Goal: Complete application form: Complete application form

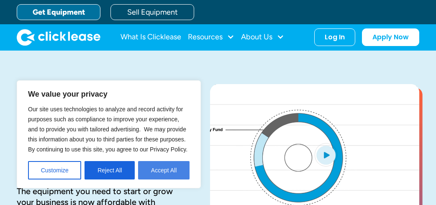
click at [167, 175] on button "Accept All" at bounding box center [164, 170] width 52 height 18
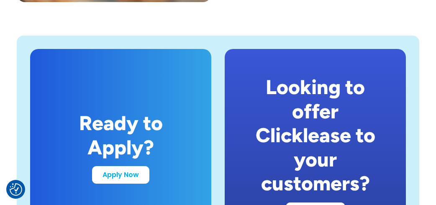
scroll to position [1591, 0]
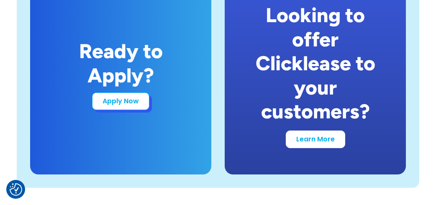
click at [132, 106] on link "Apply Now" at bounding box center [120, 102] width 57 height 18
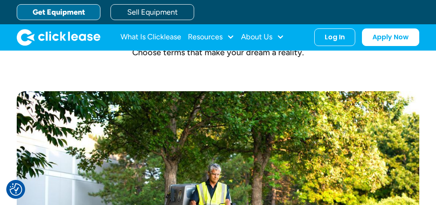
scroll to position [335, 0]
click at [77, 11] on link "Get Equipment" at bounding box center [59, 12] width 84 height 16
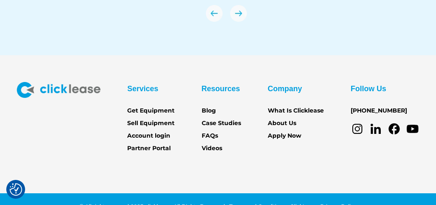
scroll to position [2941, 0]
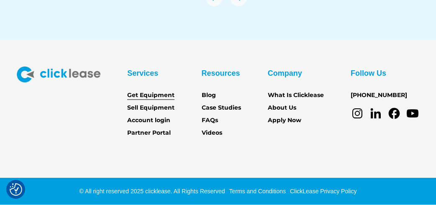
click at [162, 93] on link "Get Equipment" at bounding box center [150, 95] width 47 height 9
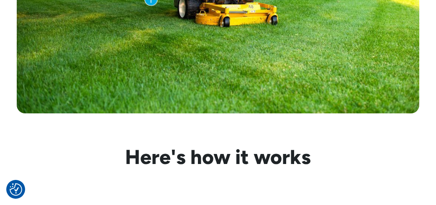
scroll to position [628, 0]
